Goal: Task Accomplishment & Management: Use online tool/utility

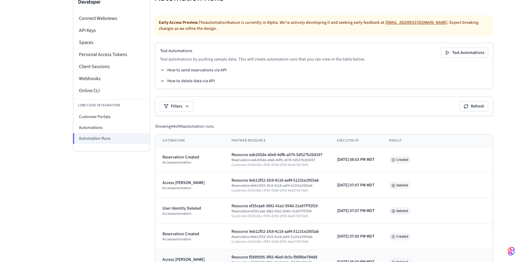
scroll to position [27, 0]
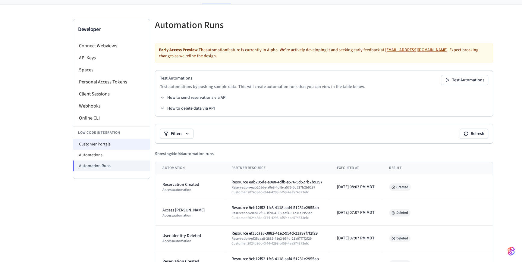
click at [103, 147] on li "Customer Portals" at bounding box center [111, 144] width 77 height 11
select select "**********"
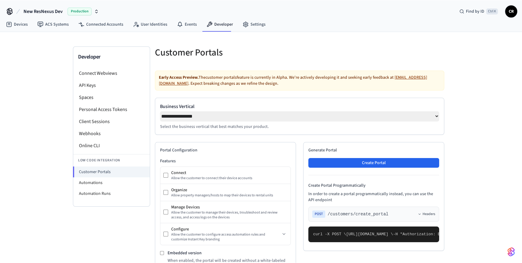
scroll to position [164, 0]
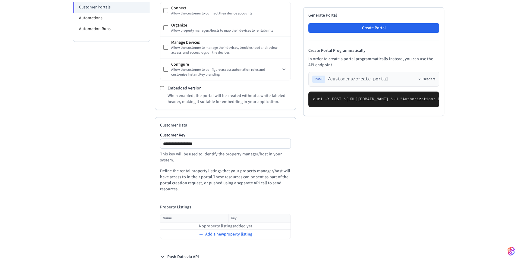
click at [363, 107] on pre "curl -X POST \ https://connect.getseam.com/customers/create_portal \ -H "Author…" at bounding box center [373, 100] width 131 height 16
click at [427, 107] on pre "curl -X POST \ https://connect.getseam.com/customers/create_portal \ -H "Author…" at bounding box center [373, 100] width 131 height 16
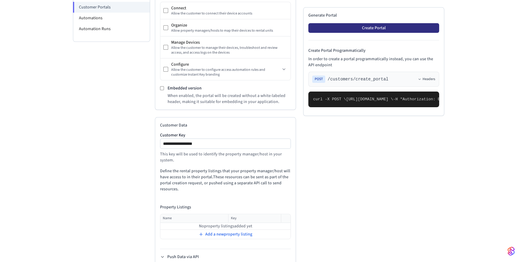
click at [362, 25] on button "Create Portal" at bounding box center [373, 28] width 131 height 10
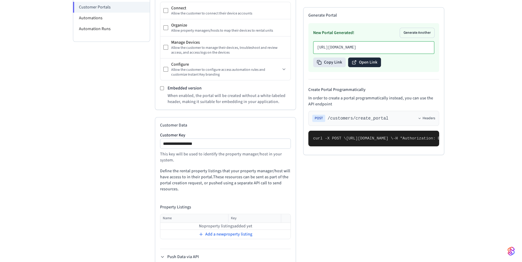
click at [358, 60] on button "Open Link" at bounding box center [364, 63] width 33 height 10
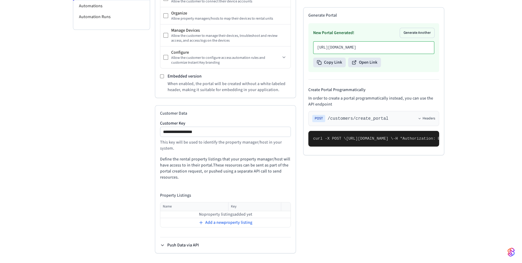
click at [179, 247] on button "Push Data via API" at bounding box center [179, 245] width 39 height 6
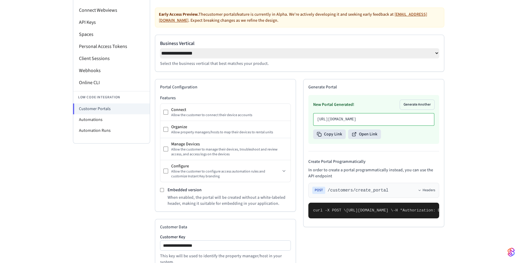
scroll to position [35, 0]
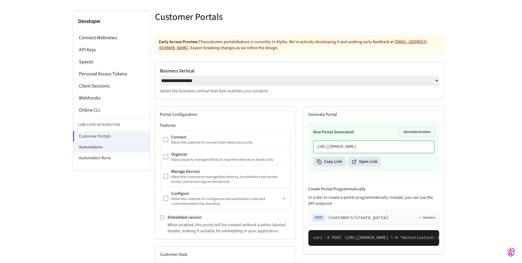
click at [104, 149] on li "Automations" at bounding box center [111, 147] width 77 height 11
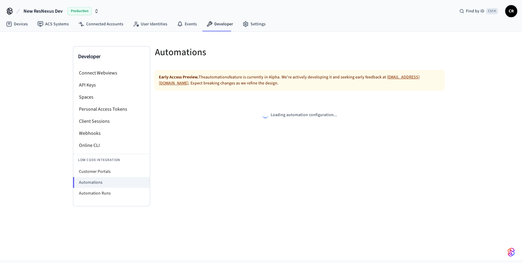
select select "**********"
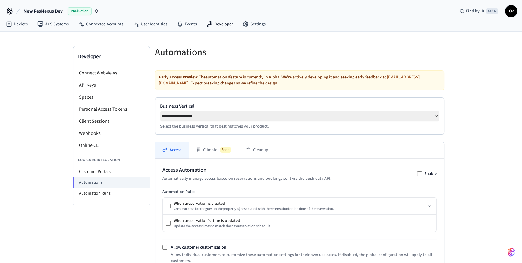
scroll to position [104, 0]
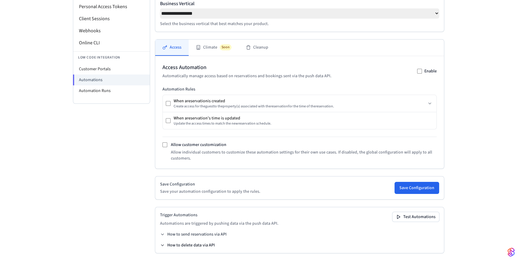
click at [190, 243] on button "How to delete data via API" at bounding box center [187, 245] width 55 height 6
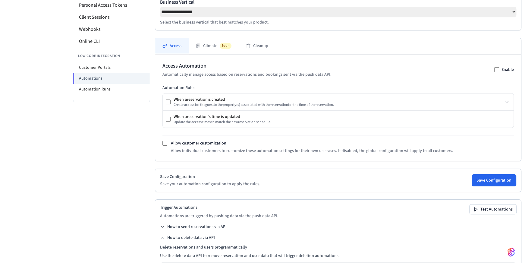
scroll to position [217, 0]
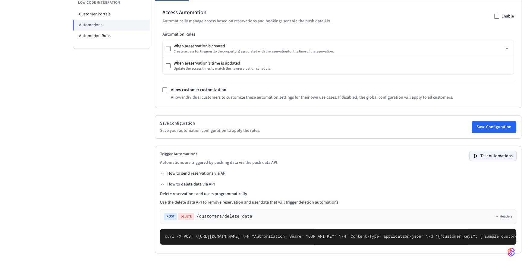
click at [470, 151] on button "Test Automations" at bounding box center [493, 156] width 47 height 10
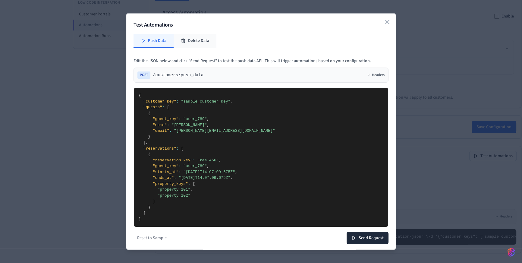
click at [193, 40] on button "Delete Data" at bounding box center [195, 41] width 43 height 14
type textarea "**********"
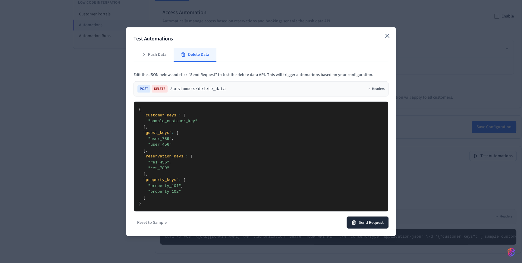
click at [389, 37] on icon "button" at bounding box center [387, 36] width 4 height 4
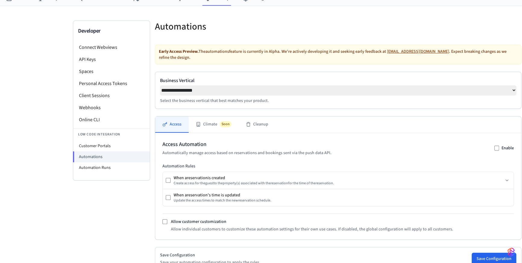
scroll to position [80, 0]
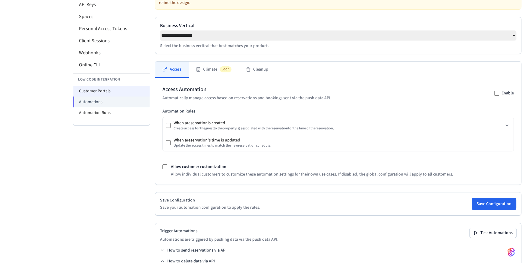
click at [104, 90] on li "Customer Portals" at bounding box center [111, 91] width 77 height 11
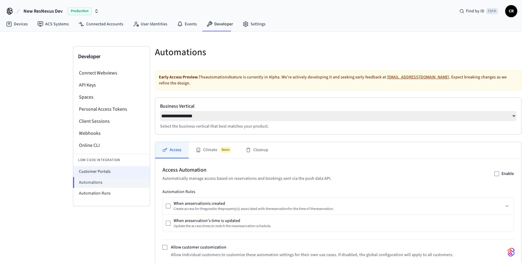
select select "**********"
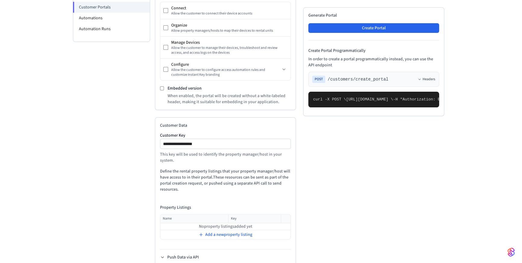
scroll to position [178, 0]
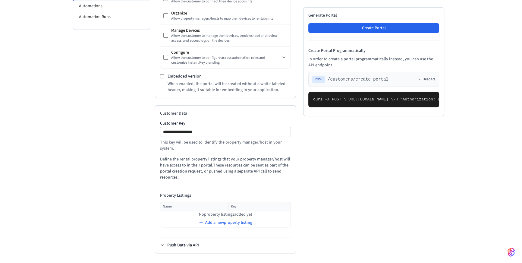
click at [186, 246] on button "Push Data via API" at bounding box center [179, 245] width 39 height 6
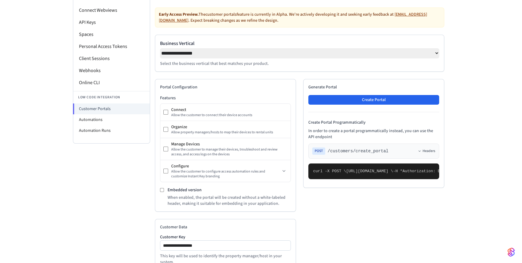
scroll to position [35, 0]
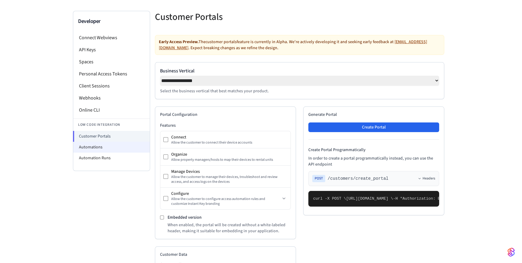
click at [97, 149] on li "Automations" at bounding box center [111, 147] width 77 height 11
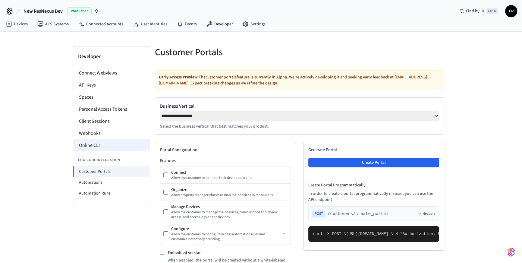
select select "**********"
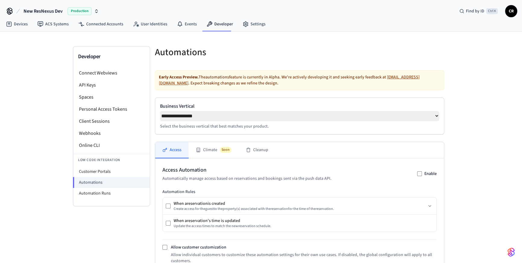
scroll to position [104, 0]
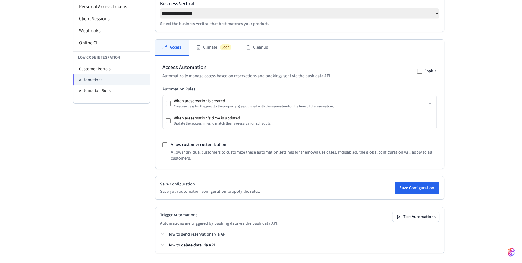
click at [200, 245] on button "How to delete data via API" at bounding box center [187, 245] width 55 height 6
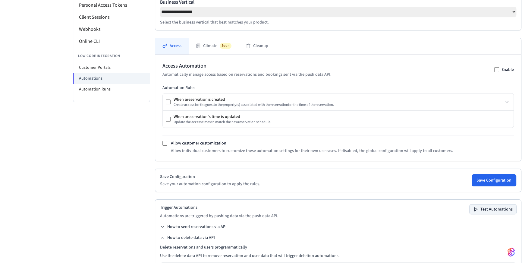
click at [470, 214] on button "Test Automations" at bounding box center [493, 209] width 47 height 10
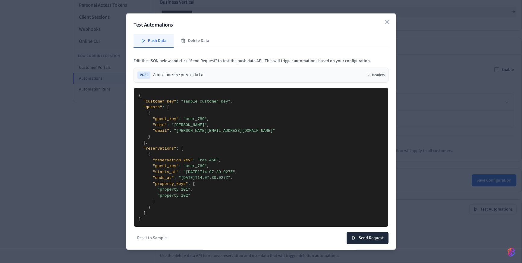
drag, startPoint x: 203, startPoint y: 37, endPoint x: 202, endPoint y: 42, distance: 5.2
click at [203, 37] on button "Delete Data" at bounding box center [195, 41] width 43 height 14
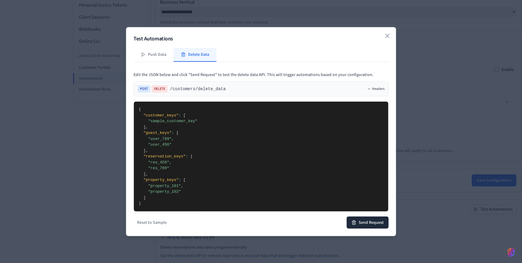
drag, startPoint x: 156, startPoint y: 197, endPoint x: 205, endPoint y: 125, distance: 87.9
click at [205, 125] on textarea "**********" at bounding box center [261, 156] width 254 height 109
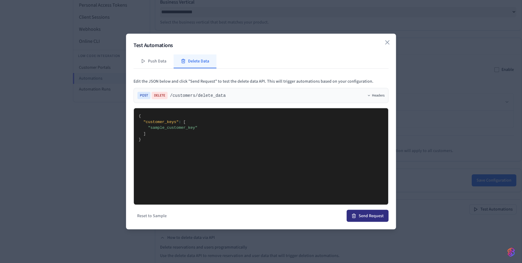
type textarea "**********"
click at [380, 217] on button "Send Request" at bounding box center [368, 216] width 42 height 12
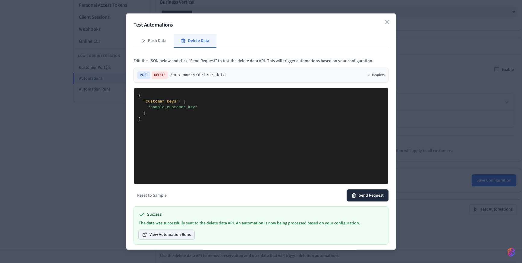
click at [174, 232] on button "View Automation Runs" at bounding box center [167, 235] width 56 height 10
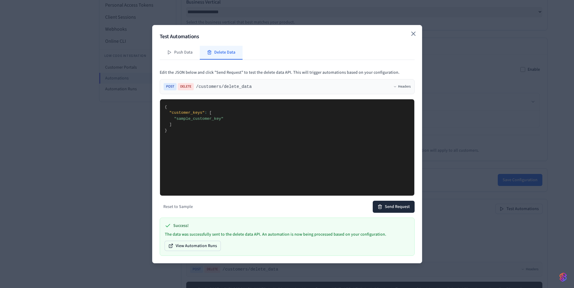
click at [415, 33] on icon "button" at bounding box center [413, 33] width 7 height 7
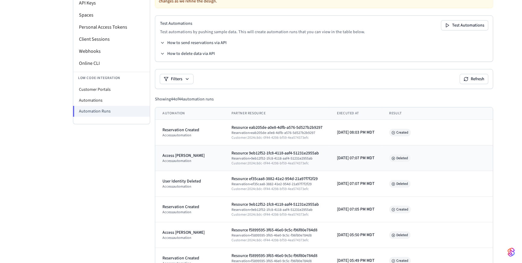
scroll to position [27, 0]
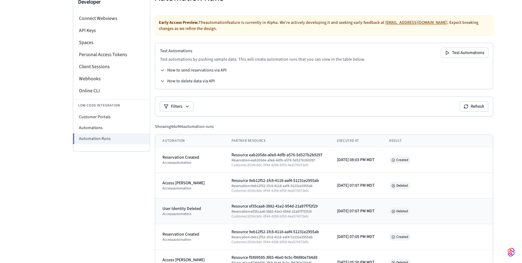
scroll to position [82, 0]
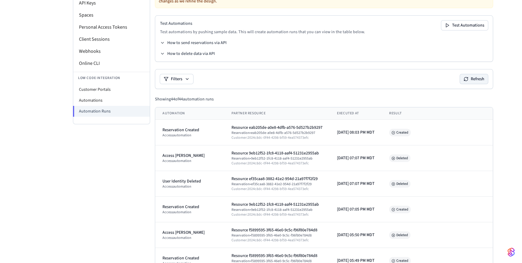
click at [488, 79] on button "Refresh" at bounding box center [474, 79] width 28 height 10
click at [481, 77] on button "Refresh" at bounding box center [474, 79] width 28 height 10
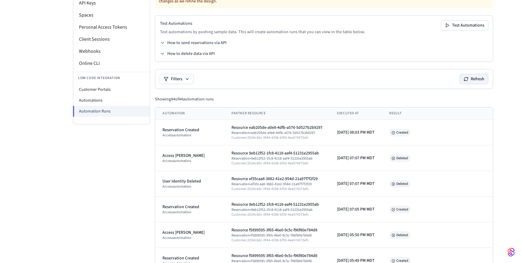
click at [481, 77] on button "Refresh" at bounding box center [474, 79] width 28 height 10
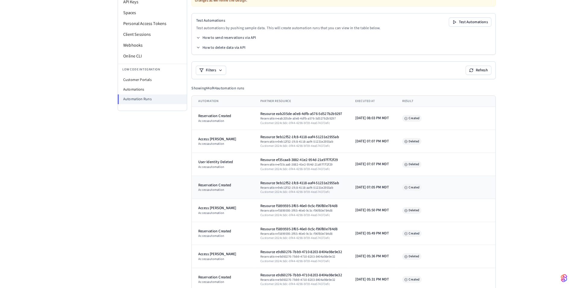
scroll to position [83, 0]
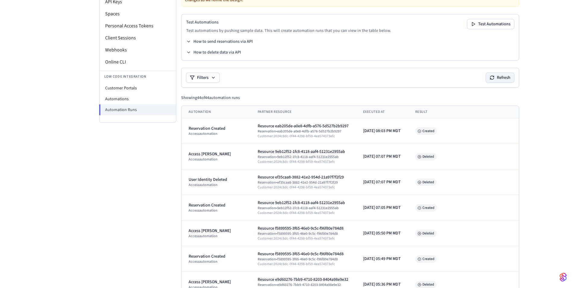
click at [495, 78] on icon at bounding box center [492, 77] width 5 height 5
drag, startPoint x: 342, startPoint y: 126, endPoint x: 250, endPoint y: 124, distance: 92.3
click at [250, 124] on td "Resource eab205de-a0e8-4dfb-a576-5d527b2b9297 Reservation • eab205de-a0e8-4dfb-…" at bounding box center [302, 131] width 105 height 26
copy div "Resource eab205de-a0e8-4dfb-a576-5d527b2b9297"
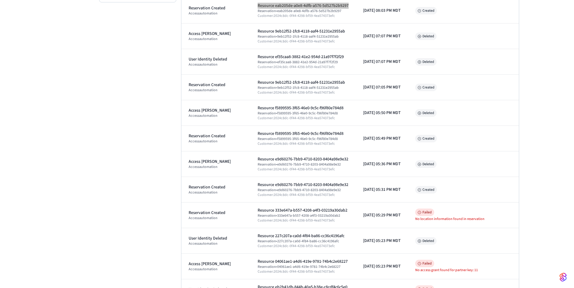
scroll to position [0, 0]
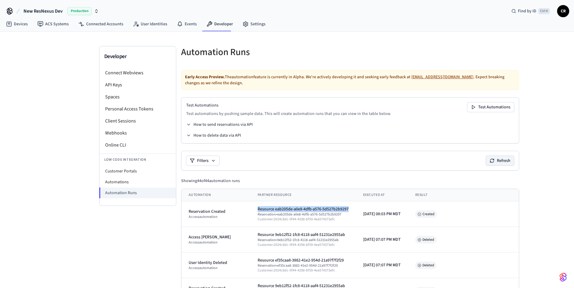
click at [502, 162] on button "Refresh" at bounding box center [500, 161] width 28 height 10
click at [356, 207] on td "[DATE] 08:03 PM MDT" at bounding box center [382, 215] width 52 height 26
click at [117, 169] on li "Customer Portals" at bounding box center [137, 171] width 77 height 11
select select "**********"
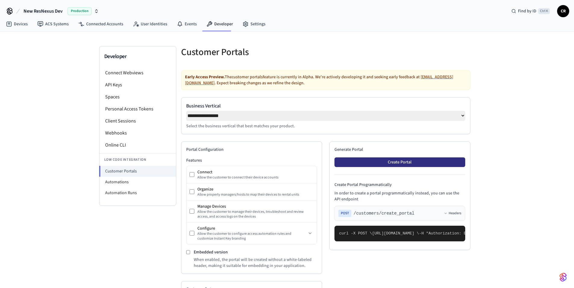
click at [400, 166] on button "Create Portal" at bounding box center [400, 163] width 131 height 10
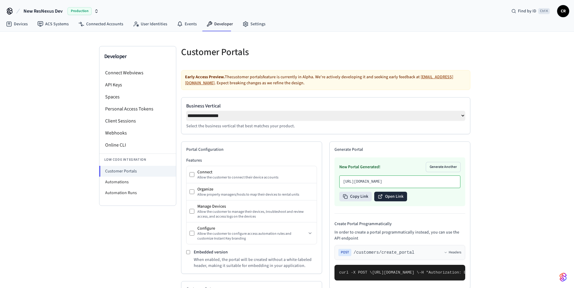
click at [388, 202] on button "Open Link" at bounding box center [390, 197] width 33 height 10
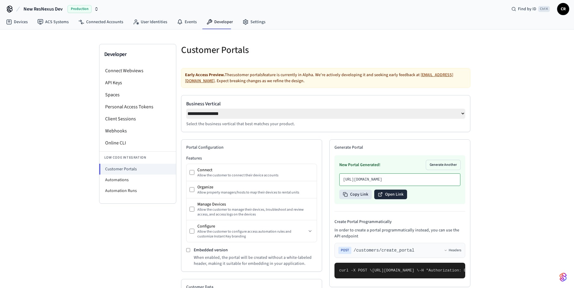
scroll to position [153, 0]
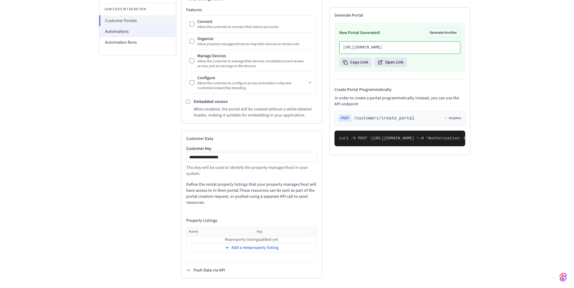
click at [150, 28] on li "Automations" at bounding box center [137, 31] width 77 height 11
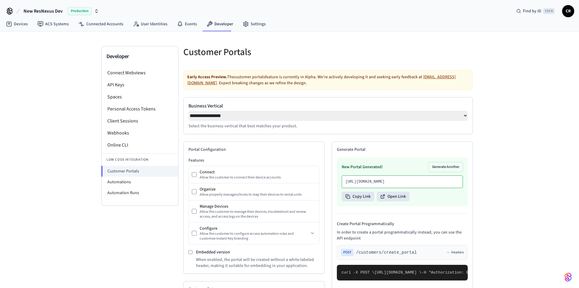
select select "**********"
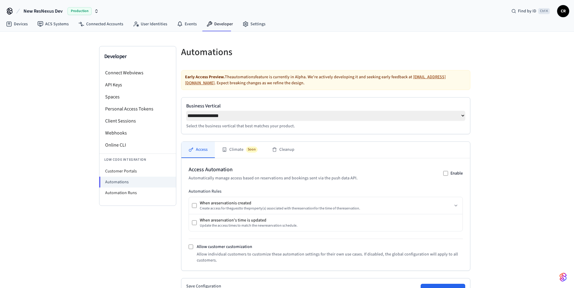
scroll to position [79, 0]
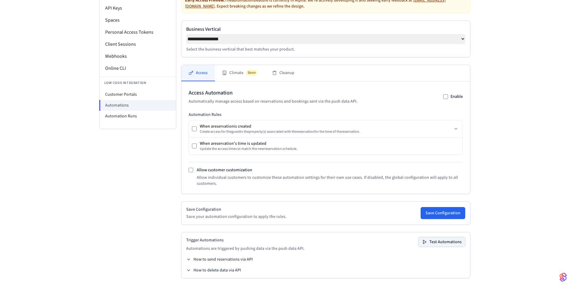
click at [444, 241] on button "Test Automations" at bounding box center [442, 243] width 47 height 10
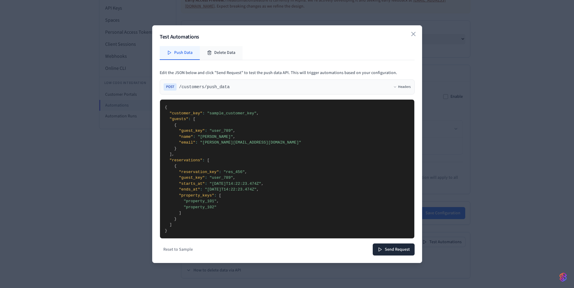
click at [218, 53] on button "Delete Data" at bounding box center [221, 53] width 43 height 14
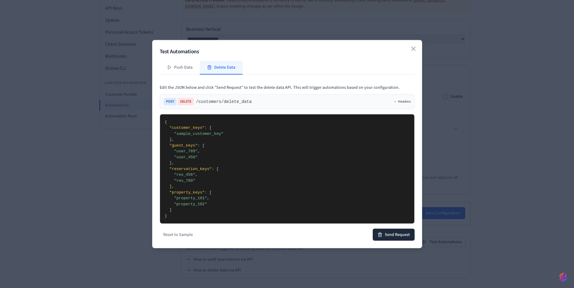
drag, startPoint x: 178, startPoint y: 187, endPoint x: 179, endPoint y: 120, distance: 67.2
click at [179, 120] on textarea "**********" at bounding box center [287, 169] width 254 height 110
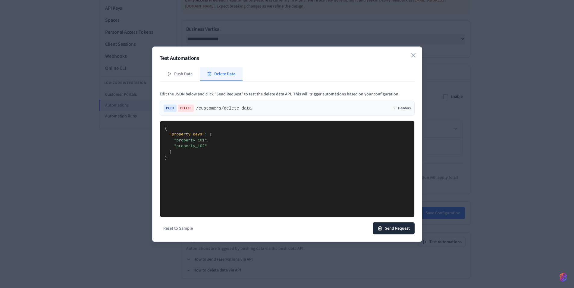
drag, startPoint x: 201, startPoint y: 140, endPoint x: 176, endPoint y: 141, distance: 24.7
click at [176, 141] on textarea "**********" at bounding box center [287, 169] width 254 height 96
drag, startPoint x: 195, startPoint y: 146, endPoint x: 176, endPoint y: 146, distance: 19.3
click at [176, 146] on textarea "**********" at bounding box center [287, 169] width 254 height 96
type textarea "**********"
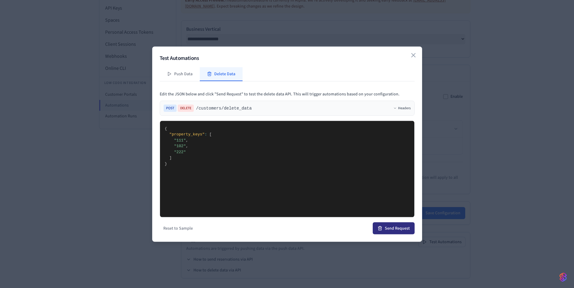
click at [393, 232] on button "Send Request" at bounding box center [394, 228] width 42 height 12
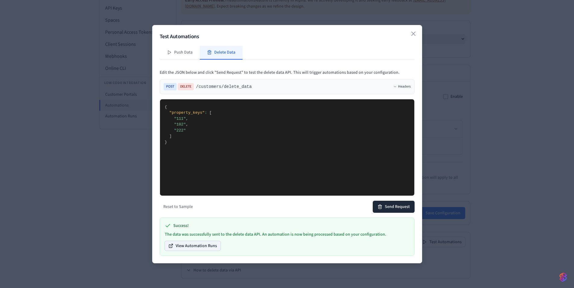
click at [197, 249] on button "View Automation Runs" at bounding box center [193, 246] width 56 height 10
drag, startPoint x: 414, startPoint y: 34, endPoint x: 330, endPoint y: 41, distance: 83.8
click at [414, 34] on icon "button" at bounding box center [414, 34] width 4 height 4
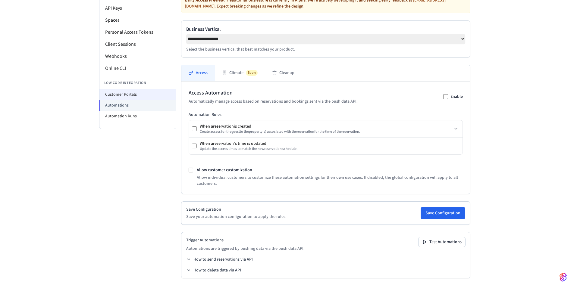
click at [137, 91] on li "Customer Portals" at bounding box center [137, 94] width 77 height 11
select select "**********"
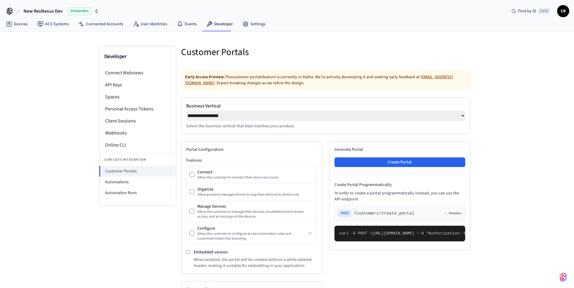
scroll to position [153, 0]
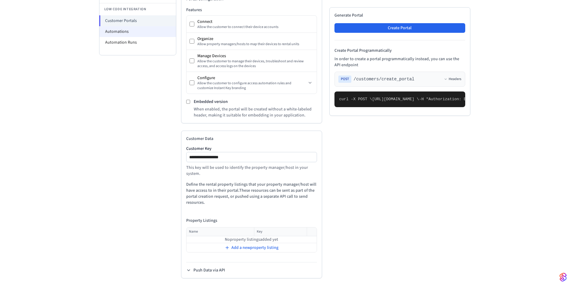
click at [124, 26] on li "Automations" at bounding box center [137, 31] width 77 height 11
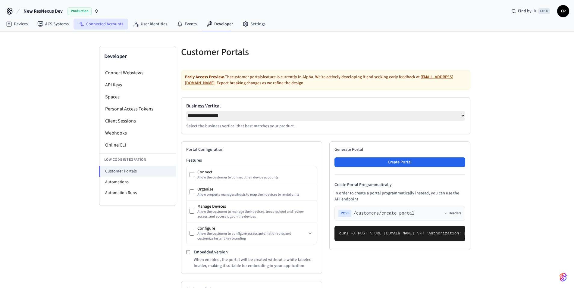
select select "**********"
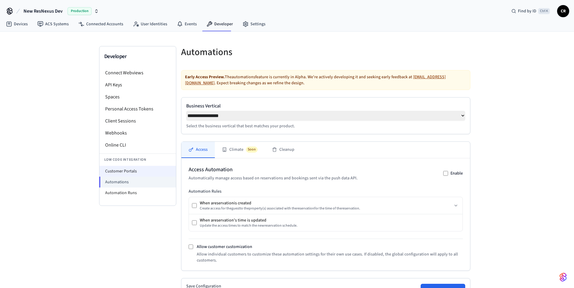
click at [126, 174] on li "Customer Portals" at bounding box center [137, 171] width 77 height 11
select select "**********"
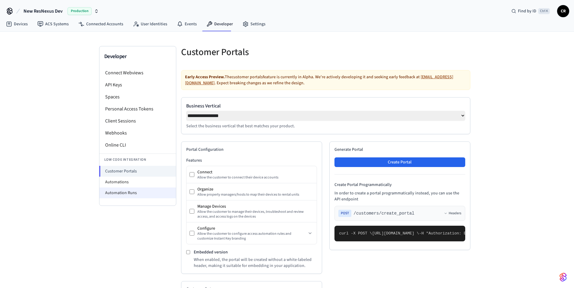
click at [140, 191] on li "Automation Runs" at bounding box center [137, 193] width 77 height 11
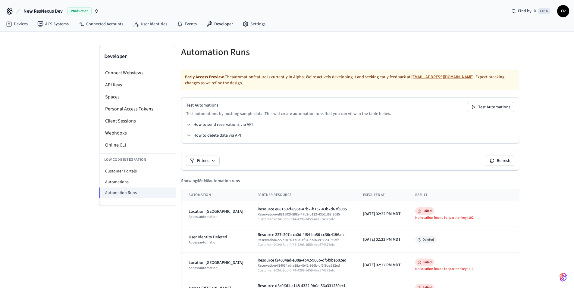
scroll to position [121, 0]
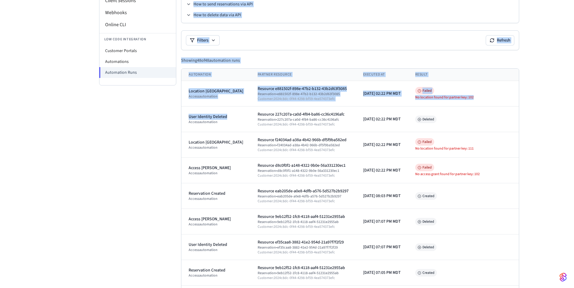
drag, startPoint x: 228, startPoint y: 115, endPoint x: 170, endPoint y: 116, distance: 57.9
click at [226, 116] on div "User Identity Deleted" at bounding box center [216, 117] width 55 height 6
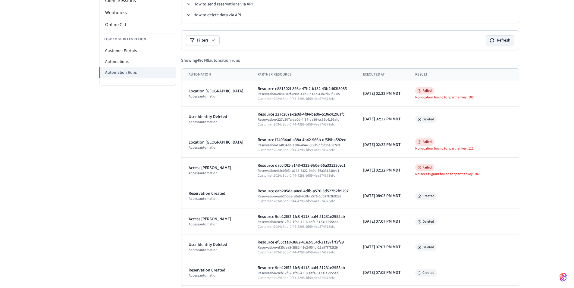
click at [508, 38] on button "Refresh" at bounding box center [500, 41] width 28 height 10
click at [134, 52] on li "Customer Portals" at bounding box center [137, 51] width 77 height 11
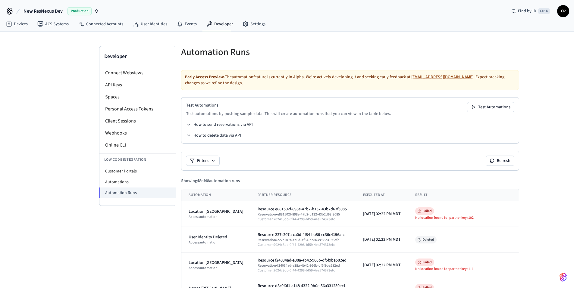
select select "**********"
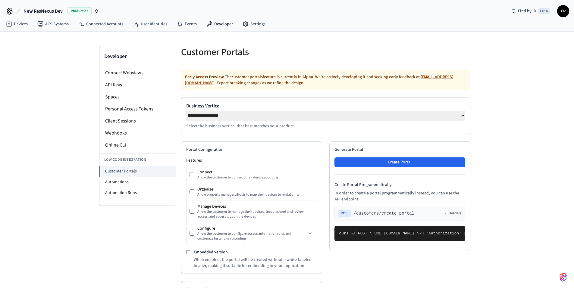
scroll to position [121, 0]
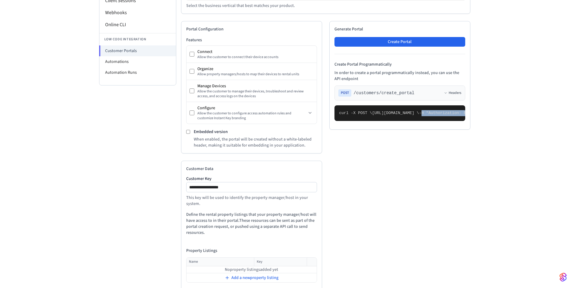
drag, startPoint x: 349, startPoint y: 228, endPoint x: 342, endPoint y: 125, distance: 103.1
click at [342, 121] on pre "curl -X POST \ https://connect.getseam.com/customers/create_portal \ -H "Author…" at bounding box center [400, 113] width 131 height 16
click at [138, 63] on li "Automations" at bounding box center [137, 61] width 77 height 11
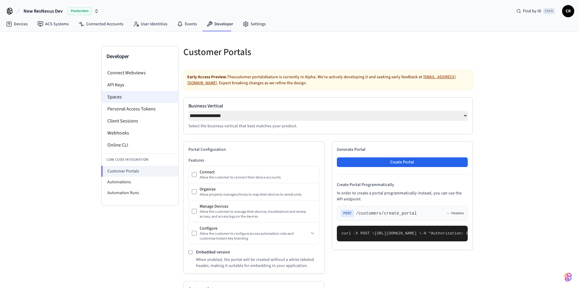
select select "**********"
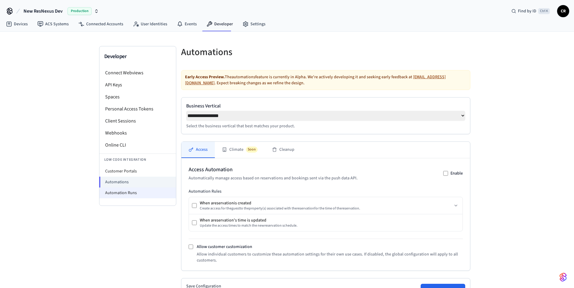
click at [106, 197] on li "Automation Runs" at bounding box center [137, 193] width 77 height 11
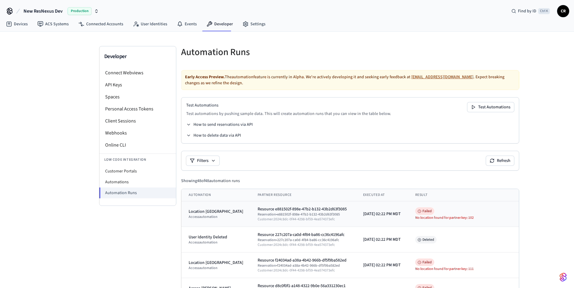
scroll to position [60, 0]
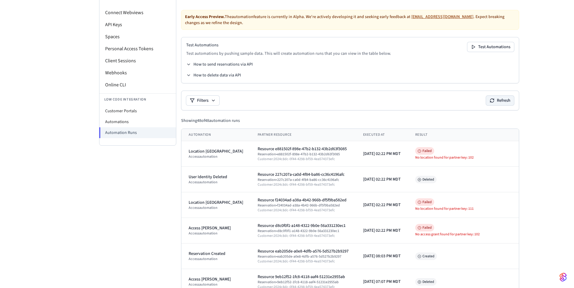
click at [510, 105] on button "Refresh" at bounding box center [500, 101] width 28 height 10
click at [505, 102] on button "Refresh" at bounding box center [500, 101] width 28 height 10
drag, startPoint x: 250, startPoint y: 149, endPoint x: 330, endPoint y: 159, distance: 81.1
click at [330, 159] on td "Resource e881502f-898e-47b2-b132-43b2d63f3085 Reservation • e881502f-898e-47b2-…" at bounding box center [302, 154] width 105 height 26
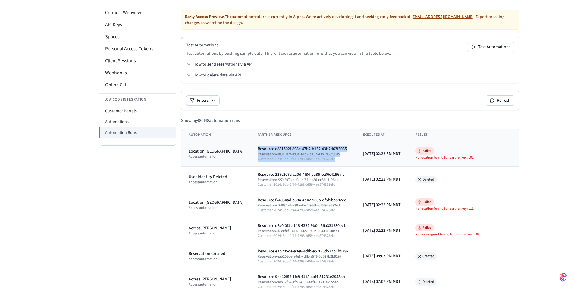
click at [334, 158] on div "Customer: 2024c8dc-0f44-4298-bf59-4ea574373efc" at bounding box center [303, 159] width 91 height 5
drag, startPoint x: 267, startPoint y: 149, endPoint x: 345, endPoint y: 148, distance: 77.8
click at [345, 148] on td "Resource e881502f-898e-47b2-b132-43b2d63f3085 Reservation • e881502f-898e-47b2-…" at bounding box center [302, 154] width 105 height 26
drag, startPoint x: 334, startPoint y: 154, endPoint x: 270, endPoint y: 154, distance: 63.3
click at [270, 154] on div "Reservation • e881502f-898e-47b2-b132-43b2d63f3085" at bounding box center [303, 154] width 91 height 5
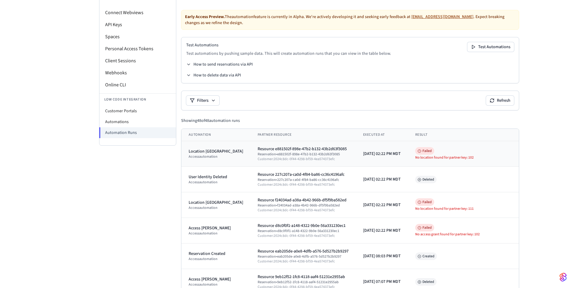
click at [326, 163] on td "Resource e881502f-898e-47b2-b132-43b2d63f3085 Reservation • e881502f-898e-47b2-…" at bounding box center [302, 154] width 105 height 26
drag, startPoint x: 329, startPoint y: 158, endPoint x: 267, endPoint y: 159, distance: 62.1
click at [267, 159] on div "Customer: 2024c8dc-0f44-4298-bf59-4ea574373efc" at bounding box center [303, 159] width 91 height 5
drag, startPoint x: 480, startPoint y: 158, endPoint x: 454, endPoint y: 159, distance: 26.2
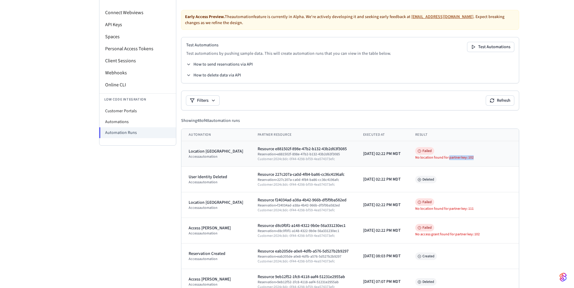
click at [454, 159] on div "No location found for partner key: 102" at bounding box center [463, 158] width 96 height 5
click at [503, 153] on div "Failed No location found for partner key: 102" at bounding box center [463, 154] width 96 height 12
drag, startPoint x: 479, startPoint y: 157, endPoint x: 473, endPoint y: 158, distance: 6.1
click at [473, 158] on div "No location found for partner key: 102" at bounding box center [463, 158] width 96 height 5
click at [480, 158] on div "No location found for partner key: 102" at bounding box center [463, 158] width 96 height 5
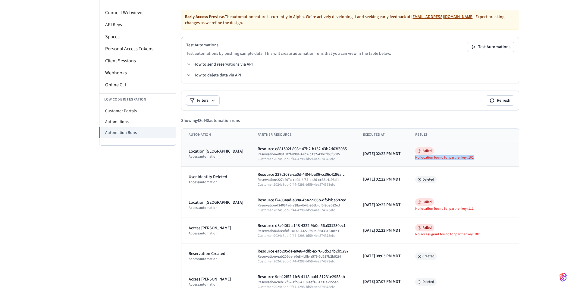
drag, startPoint x: 482, startPoint y: 157, endPoint x: 413, endPoint y: 159, distance: 69.0
click at [413, 159] on td "Failed No location found for partner key: 102" at bounding box center [463, 154] width 111 height 26
click at [483, 155] on div "Failed No location found for partner key: 102" at bounding box center [463, 154] width 96 height 12
click at [138, 116] on li "Customer Portals" at bounding box center [137, 111] width 77 height 11
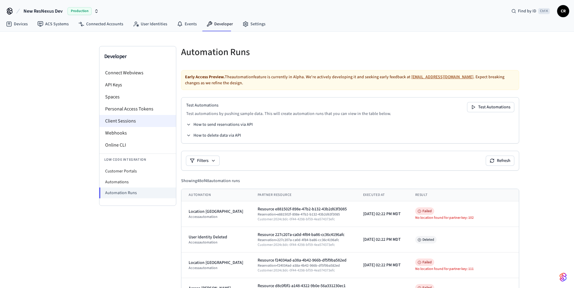
select select "**********"
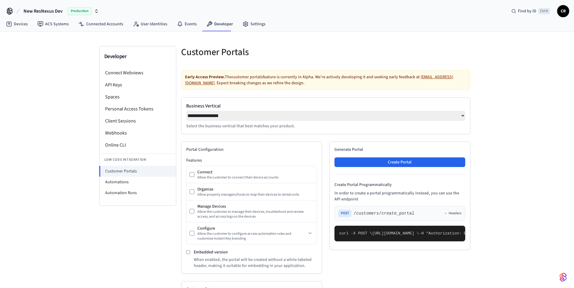
scroll to position [151, 0]
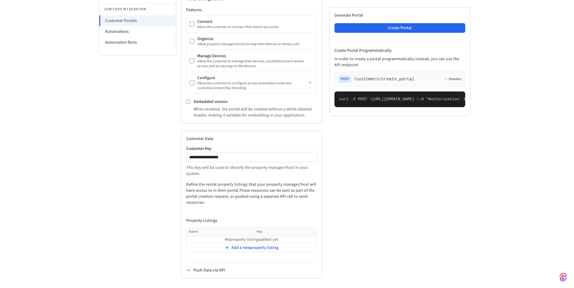
click at [272, 252] on div "Add a new property listing" at bounding box center [252, 248] width 130 height 8
drag, startPoint x: 353, startPoint y: 233, endPoint x: 351, endPoint y: 196, distance: 37.4
click at [351, 107] on pre "curl -X POST \ https://connect.getseam.com/customers/create_portal \ -H "Author…" at bounding box center [400, 100] width 131 height 16
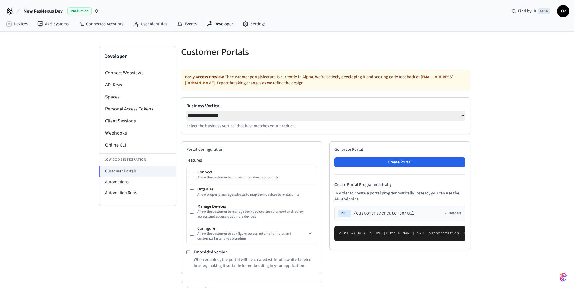
scroll to position [155, 0]
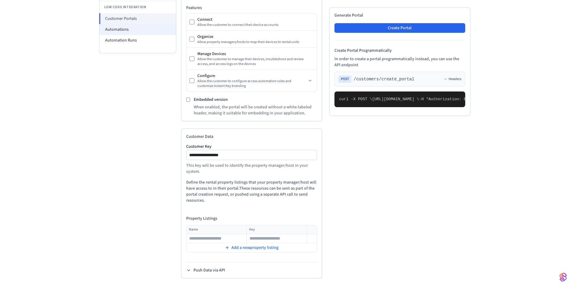
click at [130, 25] on li "Automations" at bounding box center [137, 29] width 77 height 11
select select "**********"
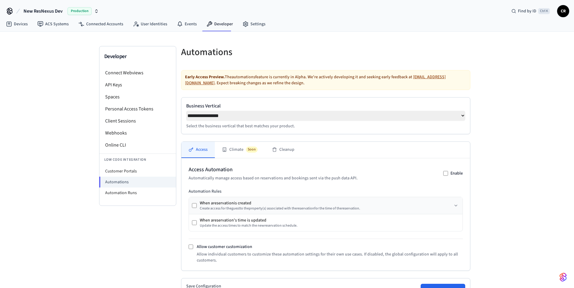
scroll to position [79, 0]
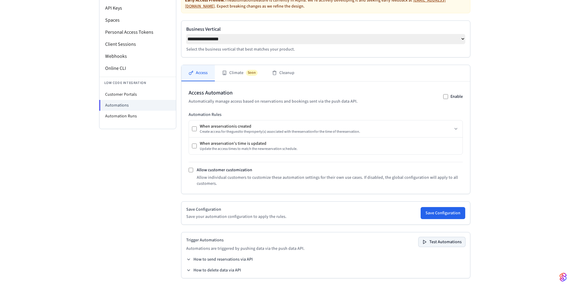
click at [440, 241] on button "Test Automations" at bounding box center [442, 243] width 47 height 10
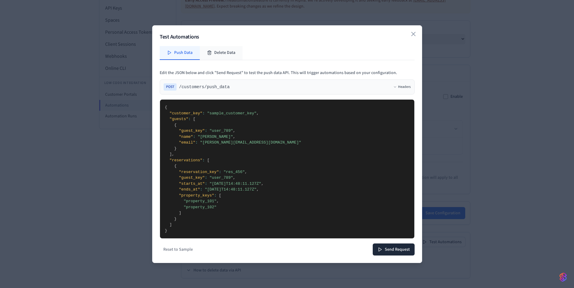
click at [219, 51] on button "Delete Data" at bounding box center [221, 53] width 43 height 14
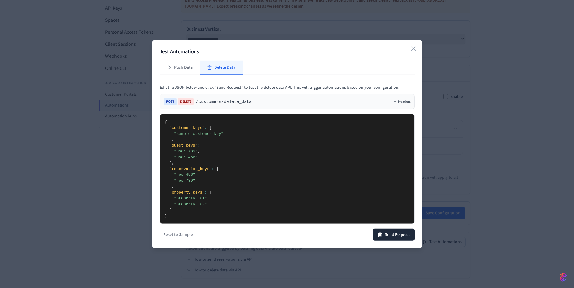
drag, startPoint x: 175, startPoint y: 184, endPoint x: 174, endPoint y: 120, distance: 63.3
click at [174, 120] on textarea "**********" at bounding box center [287, 169] width 254 height 110
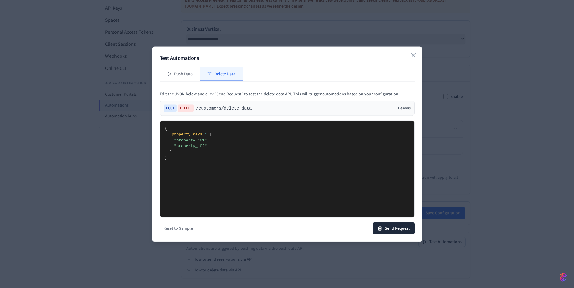
click at [196, 142] on textarea "**********" at bounding box center [287, 169] width 254 height 96
click at [195, 146] on textarea "**********" at bounding box center [287, 169] width 254 height 96
click at [196, 146] on textarea "**********" at bounding box center [287, 169] width 254 height 96
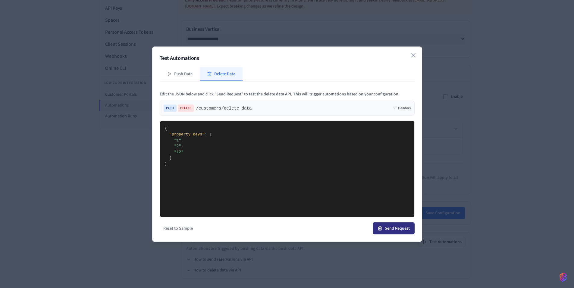
type textarea "**********"
click at [394, 229] on button "Send Request" at bounding box center [394, 228] width 42 height 12
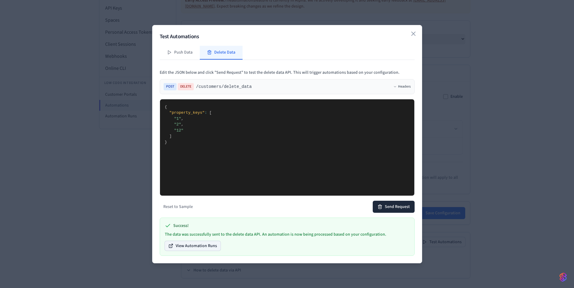
click at [212, 247] on button "View Automation Runs" at bounding box center [193, 246] width 56 height 10
drag, startPoint x: 173, startPoint y: 142, endPoint x: 134, endPoint y: 98, distance: 59.0
click at [134, 98] on body "**********" at bounding box center [287, 105] width 574 height 365
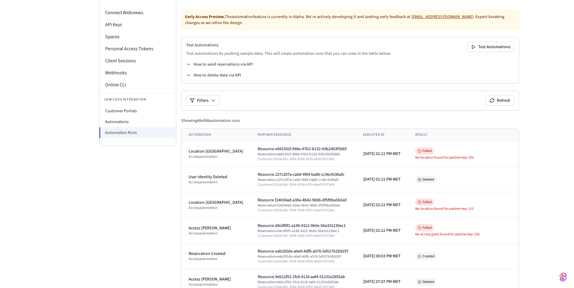
scroll to position [90, 0]
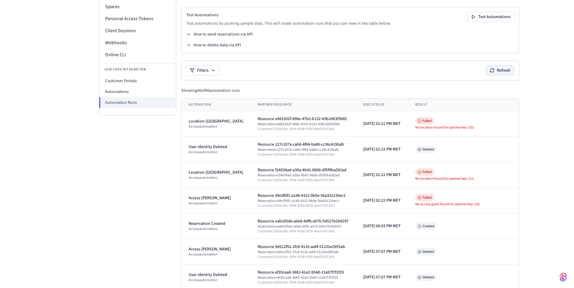
click at [504, 69] on button "Refresh" at bounding box center [500, 71] width 28 height 10
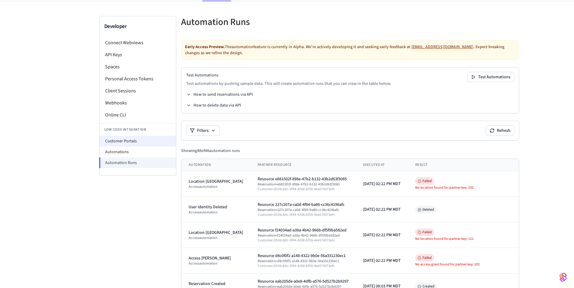
click at [125, 143] on li "Customer Portals" at bounding box center [137, 141] width 77 height 11
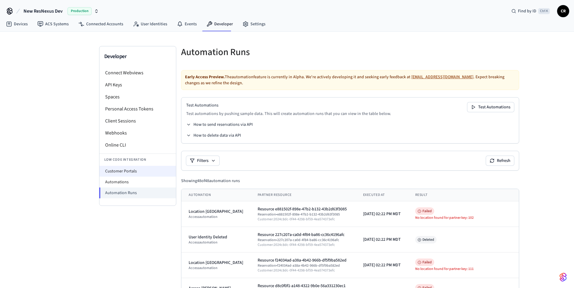
select select "**********"
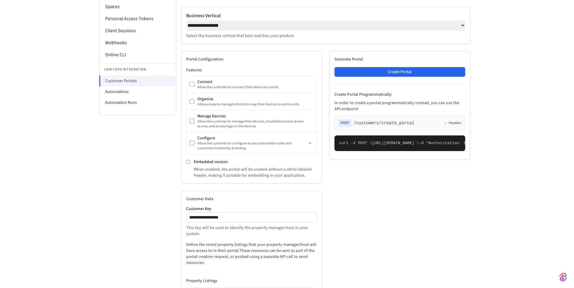
scroll to position [121, 0]
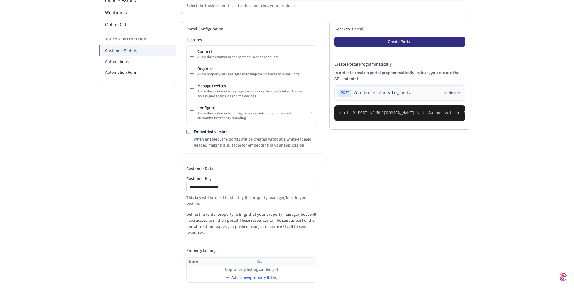
click at [404, 45] on button "Create Portal" at bounding box center [400, 42] width 131 height 10
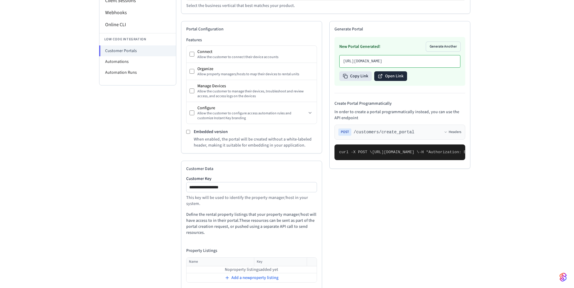
click at [385, 81] on button "Open Link" at bounding box center [390, 76] width 33 height 10
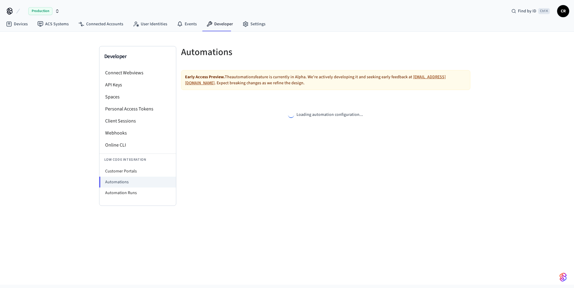
select select "**********"
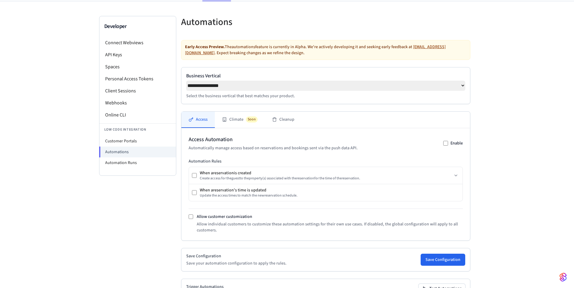
scroll to position [79, 0]
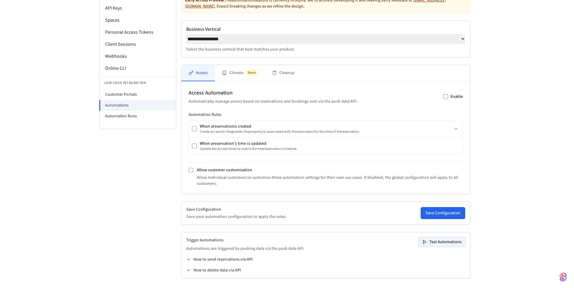
click at [440, 241] on button "Test Automations" at bounding box center [442, 243] width 47 height 10
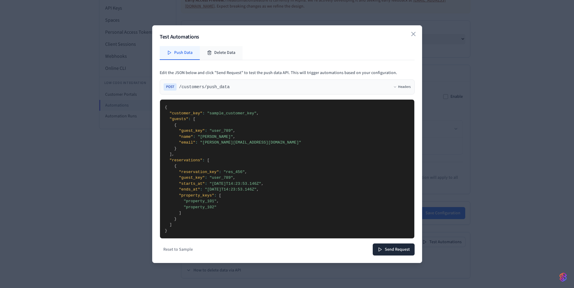
click at [218, 53] on button "Delete Data" at bounding box center [221, 53] width 43 height 14
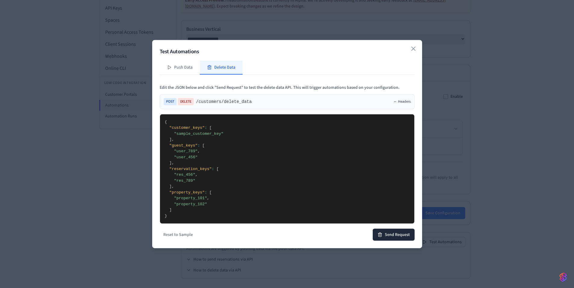
drag, startPoint x: 181, startPoint y: 212, endPoint x: 247, endPoint y: 140, distance: 98.1
click at [247, 140] on textarea "**********" at bounding box center [287, 169] width 254 height 110
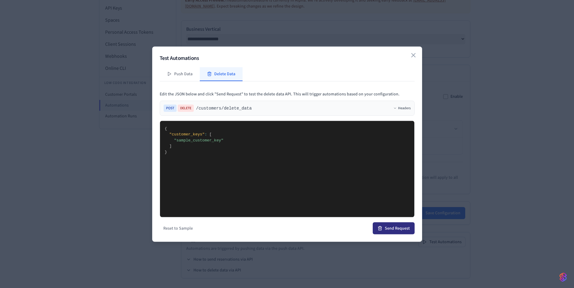
type textarea "**********"
click at [396, 222] on button "Send Request" at bounding box center [394, 228] width 42 height 12
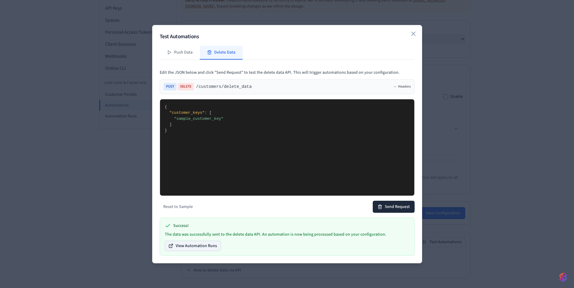
click at [197, 246] on button "View Automation Runs" at bounding box center [193, 246] width 56 height 10
click at [411, 31] on icon "button" at bounding box center [413, 33] width 7 height 7
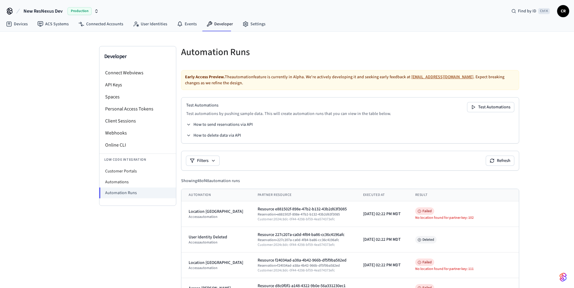
scroll to position [121, 0]
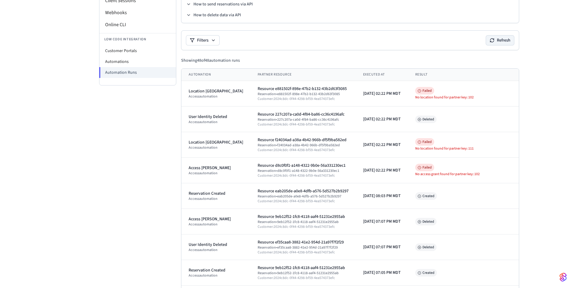
click at [508, 43] on button "Refresh" at bounding box center [500, 41] width 28 height 10
click at [508, 40] on button "Refresh" at bounding box center [500, 41] width 28 height 10
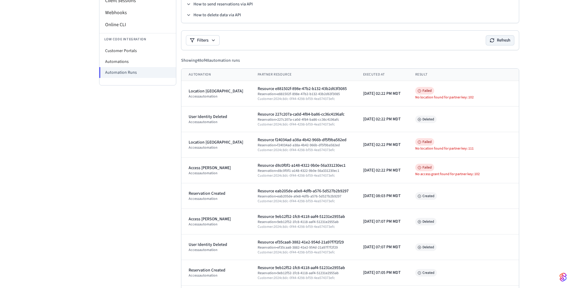
click at [508, 40] on button "Refresh" at bounding box center [500, 41] width 28 height 10
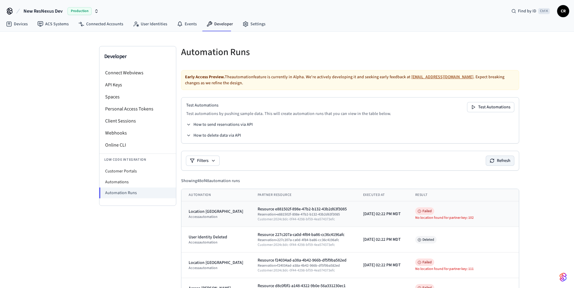
scroll to position [60, 0]
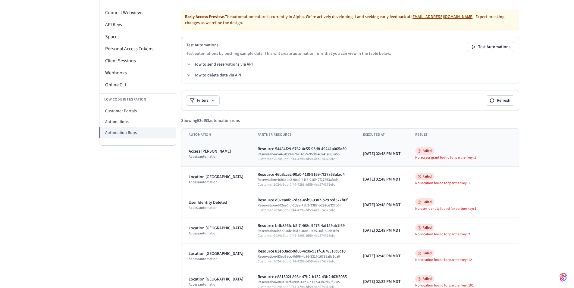
scroll to position [121, 0]
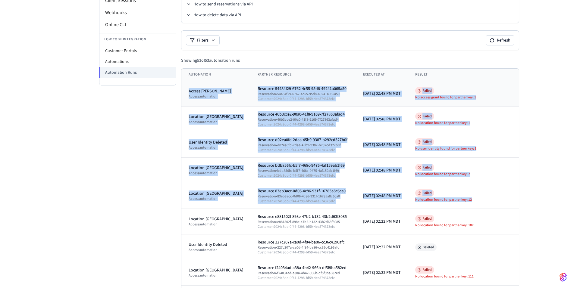
drag, startPoint x: 487, startPoint y: 199, endPoint x: 181, endPoint y: 88, distance: 325.4
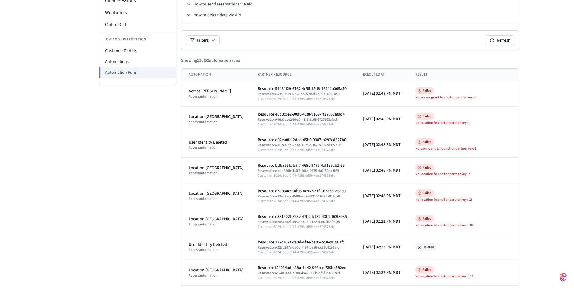
drag, startPoint x: 202, startPoint y: 116, endPoint x: 183, endPoint y: 118, distance: 18.7
click at [183, 118] on td "Location Deleted access automation" at bounding box center [215, 120] width 69 height 26
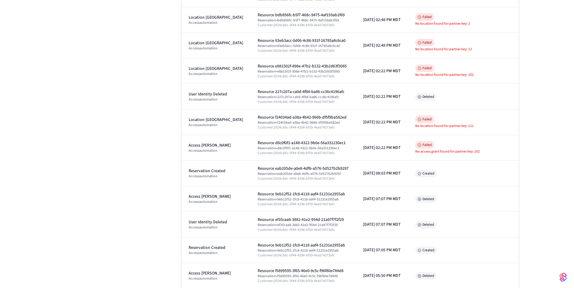
scroll to position [60, 0]
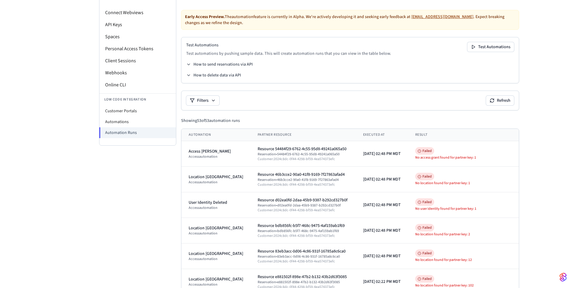
drag, startPoint x: 460, startPoint y: 210, endPoint x: 477, endPoint y: 210, distance: 16.3
click at [477, 210] on div "No user identity found for partner key: 1" at bounding box center [463, 209] width 96 height 5
click at [497, 206] on div "Failed No user identity found for partner key: 1" at bounding box center [463, 205] width 96 height 12
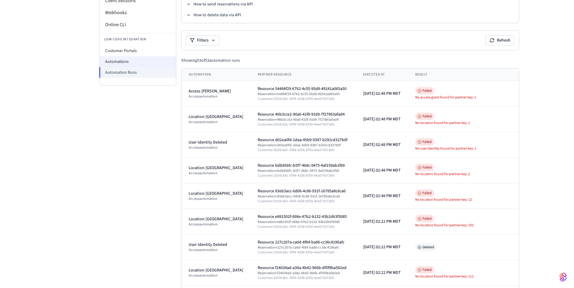
click at [142, 58] on li "Automations" at bounding box center [137, 61] width 77 height 11
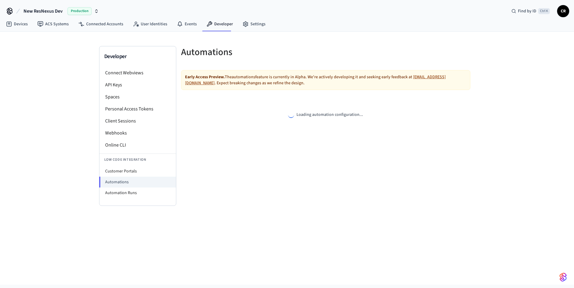
select select "**********"
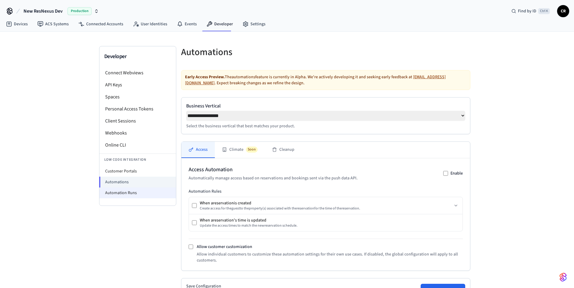
click at [128, 196] on li "Automation Runs" at bounding box center [137, 193] width 77 height 11
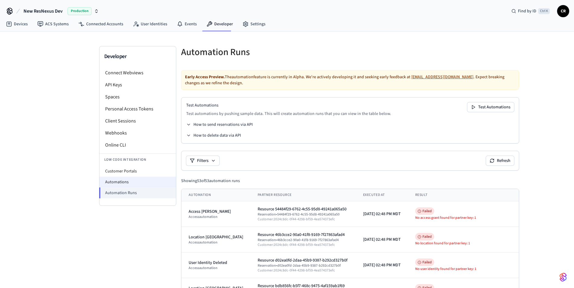
click at [132, 182] on li "Automations" at bounding box center [137, 182] width 77 height 11
select select "**********"
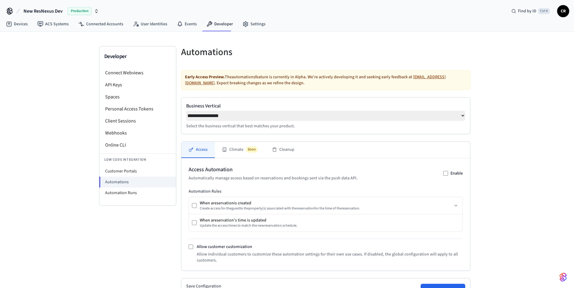
scroll to position [79, 0]
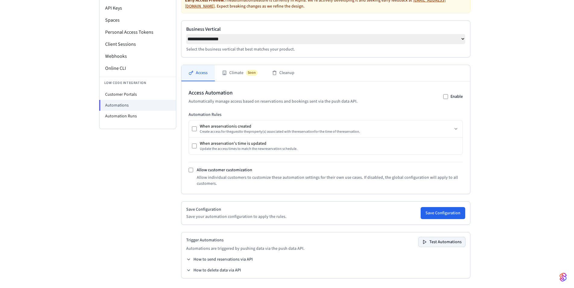
click at [443, 242] on button "Test Automations" at bounding box center [442, 243] width 47 height 10
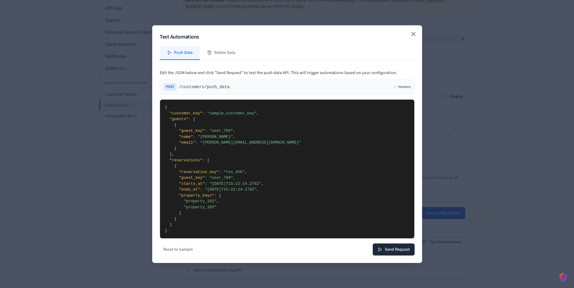
click at [416, 34] on icon "button" at bounding box center [413, 33] width 7 height 7
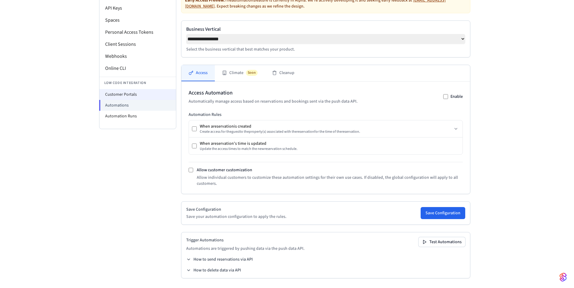
click at [129, 90] on li "Customer Portals" at bounding box center [137, 94] width 77 height 11
select select "**********"
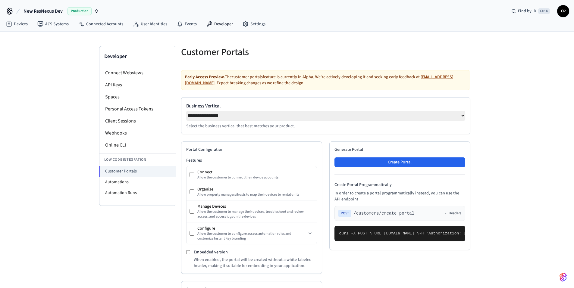
scroll to position [151, 0]
